Goal: Transaction & Acquisition: Purchase product/service

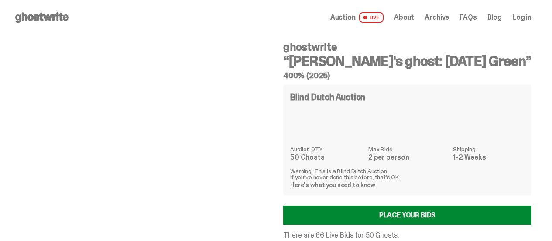
scroll to position [87, 0]
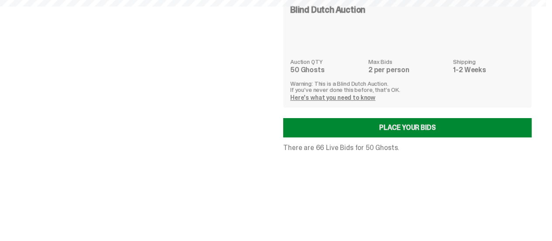
click at [391, 127] on link "Place your Bids" at bounding box center [407, 127] width 248 height 19
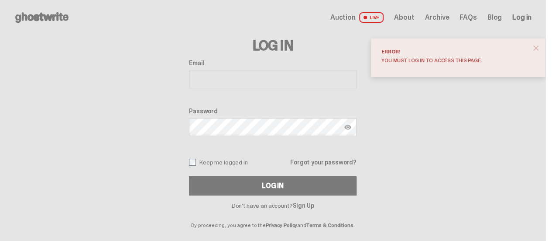
type input "**********"
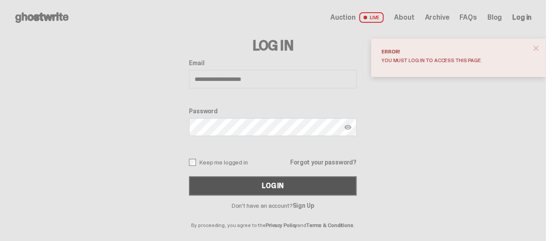
click at [258, 187] on button "Log In" at bounding box center [273, 185] width 168 height 19
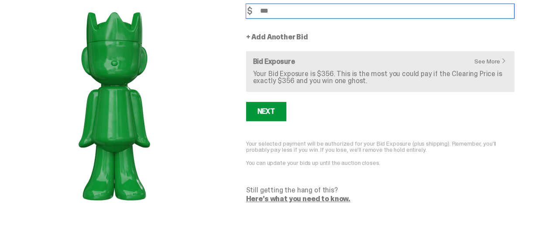
scroll to position [87, 0]
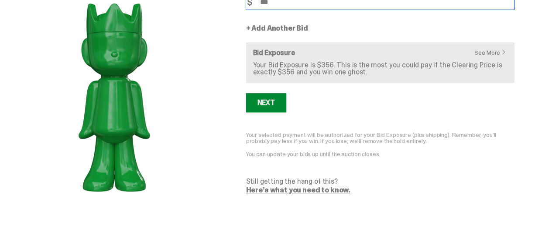
type input "***"
click at [273, 99] on div "Next" at bounding box center [266, 102] width 17 height 7
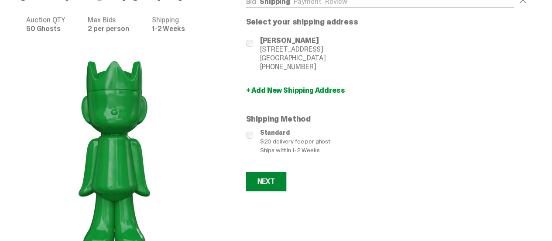
scroll to position [44, 0]
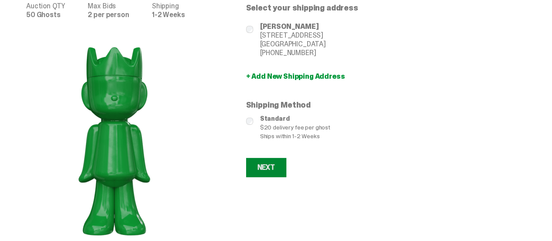
click at [265, 169] on div "Next" at bounding box center [266, 167] width 17 height 7
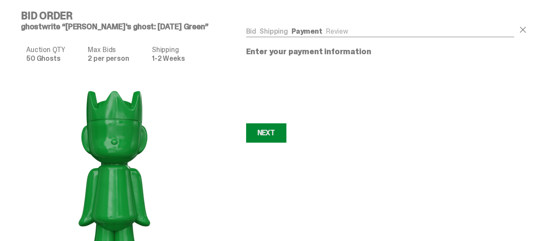
click at [262, 133] on div "Next" at bounding box center [266, 132] width 17 height 7
click at [269, 132] on div "Next" at bounding box center [266, 132] width 17 height 7
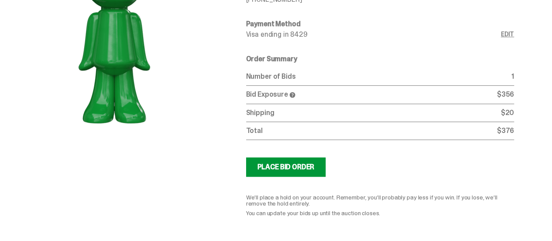
scroll to position [175, 0]
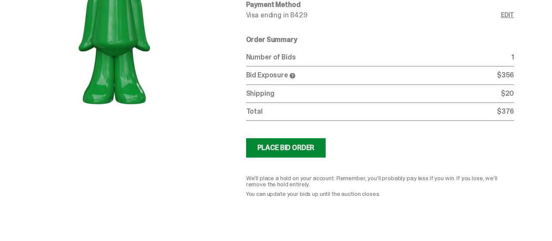
click at [296, 149] on div "Place Bid Order" at bounding box center [286, 147] width 57 height 7
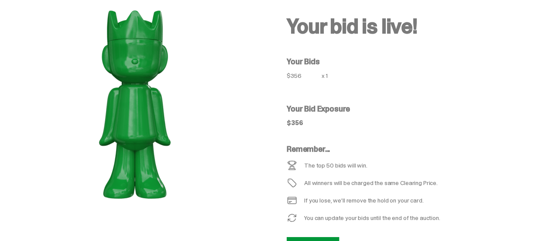
scroll to position [76, 0]
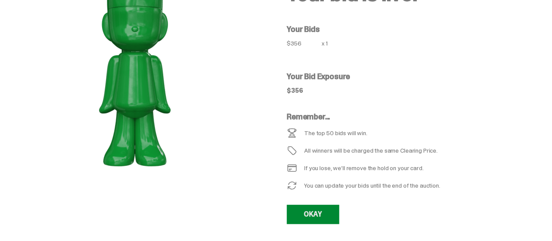
click at [318, 211] on link "OKAY" at bounding box center [313, 213] width 52 height 19
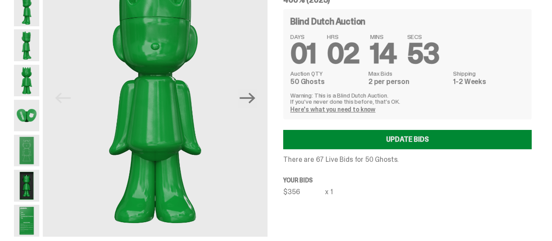
scroll to position [131, 0]
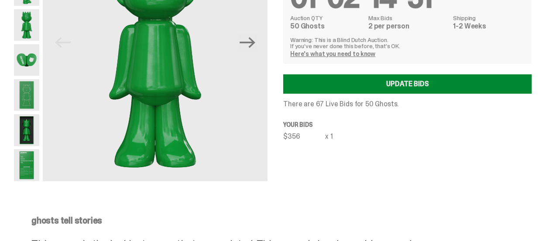
click at [418, 85] on link "Update Bids" at bounding box center [407, 83] width 248 height 19
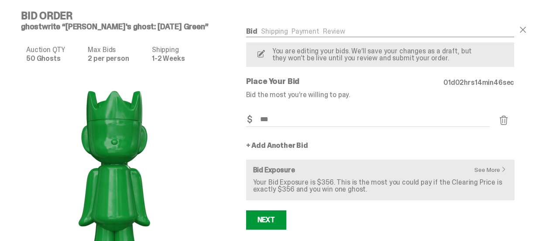
click at [274, 146] on link "+ Add Another Bid" at bounding box center [277, 145] width 62 height 7
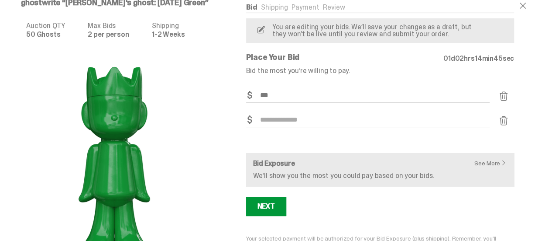
scroll to position [44, 0]
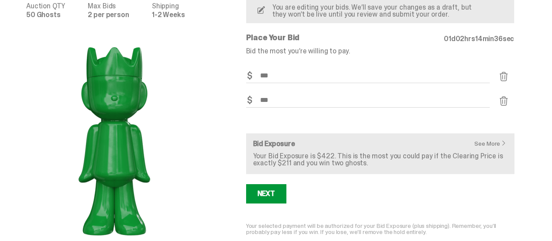
type input "***"
click at [334, 199] on div "Next" at bounding box center [380, 193] width 268 height 19
click at [275, 195] on div "Next" at bounding box center [266, 193] width 17 height 7
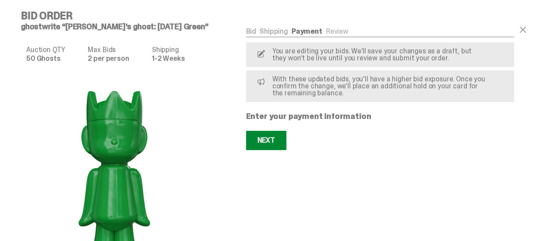
click at [264, 137] on div "Next" at bounding box center [266, 140] width 17 height 7
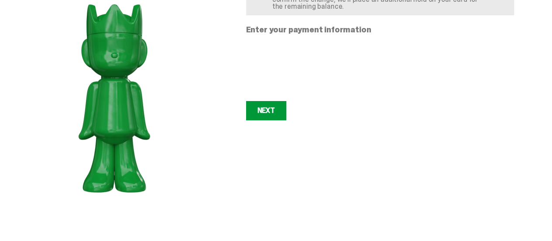
scroll to position [87, 0]
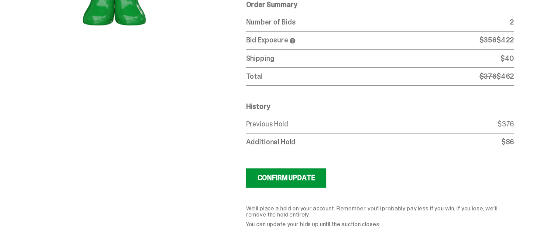
scroll to position [262, 0]
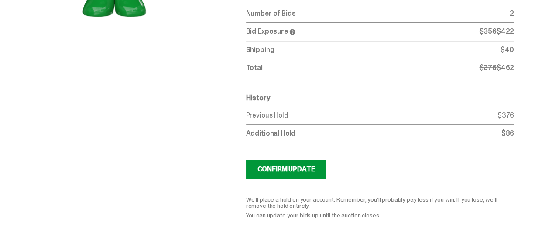
drag, startPoint x: 273, startPoint y: 167, endPoint x: 236, endPoint y: 175, distance: 37.9
click at [289, 172] on div "Confirm Update" at bounding box center [287, 168] width 58 height 7
